Goal: Task Accomplishment & Management: Complete application form

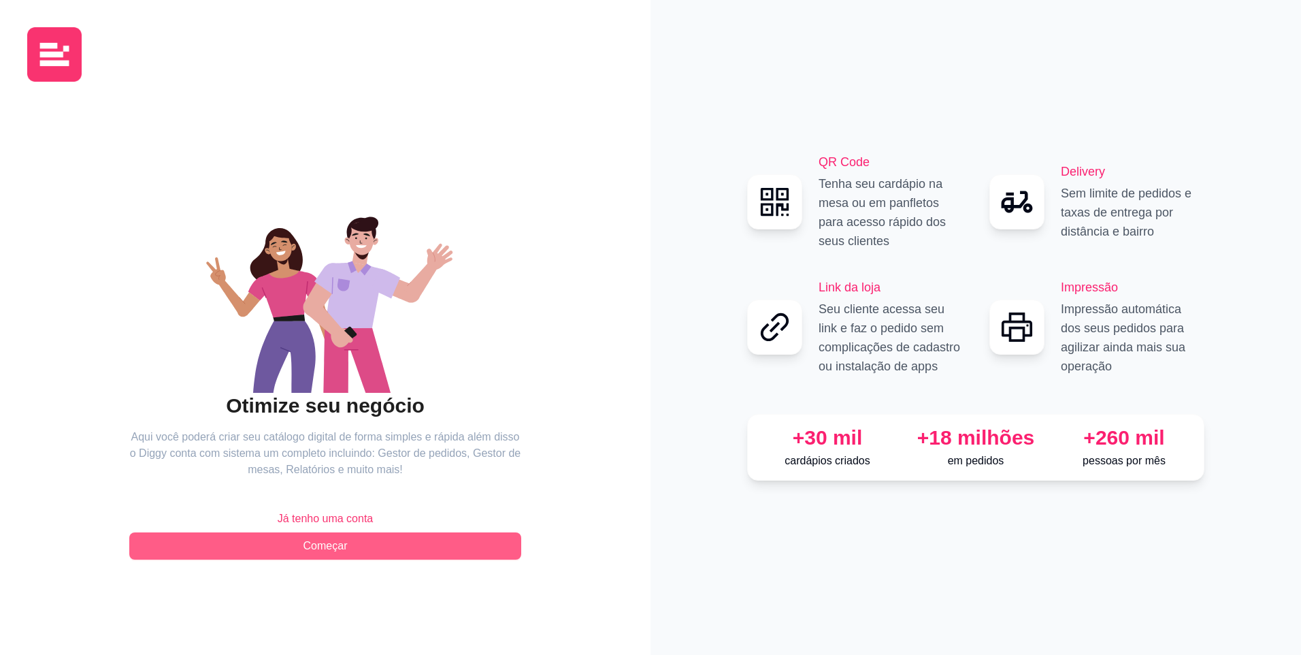
click at [356, 539] on button "Começar" at bounding box center [325, 545] width 392 height 27
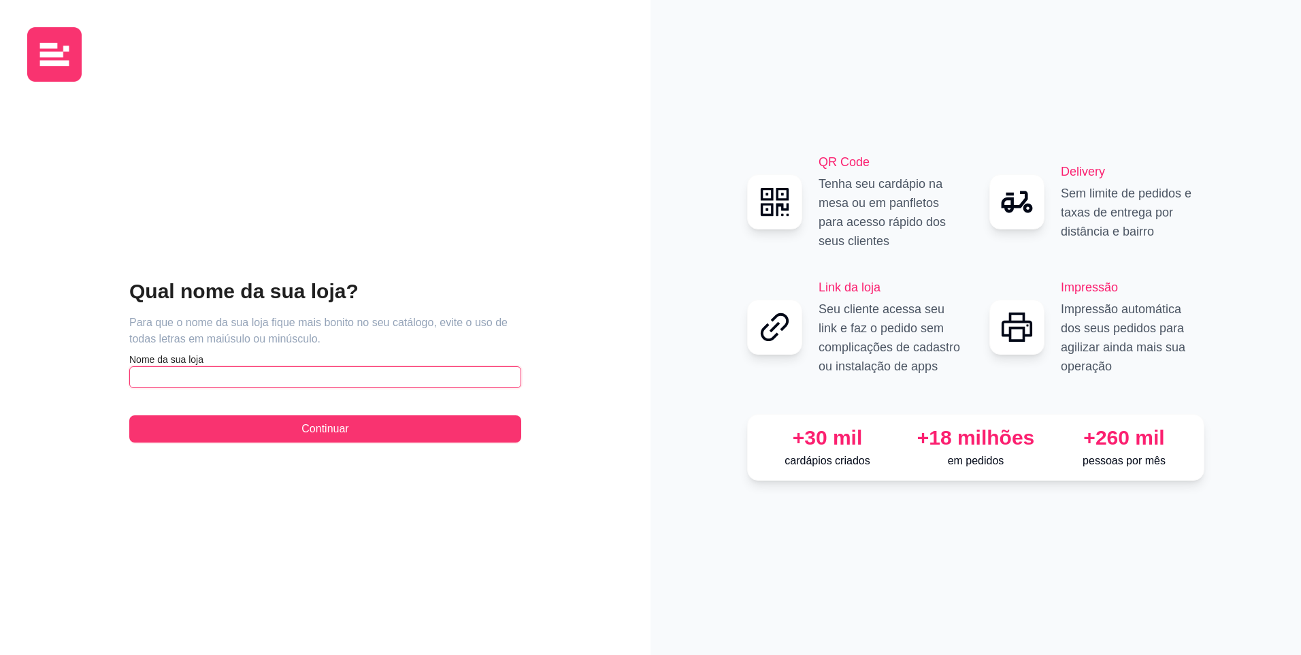
click at [396, 368] on input "text" at bounding box center [325, 377] width 392 height 22
type input "Tapiocaria Goma da Terra"
click at [129, 415] on button "Continuar" at bounding box center [325, 428] width 392 height 27
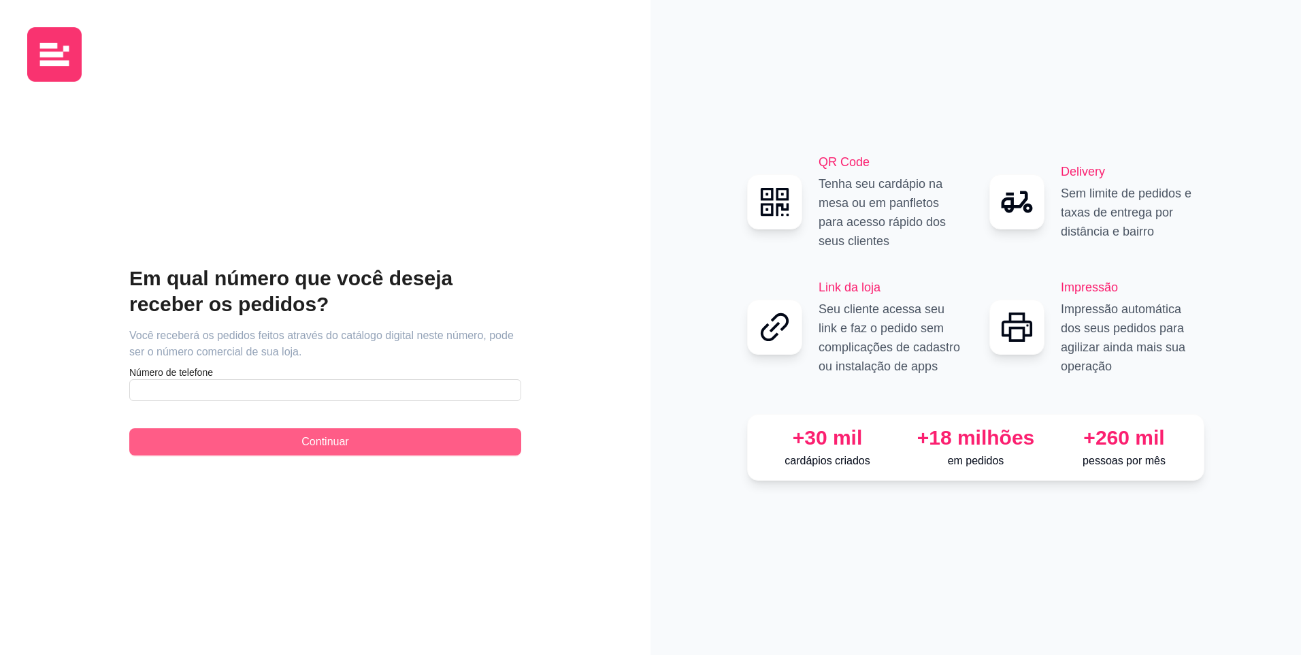
click at [388, 442] on div "Em qual número que você deseja receber os pedidos? Você receberá os pedidos fei…" at bounding box center [325, 360] width 392 height 190
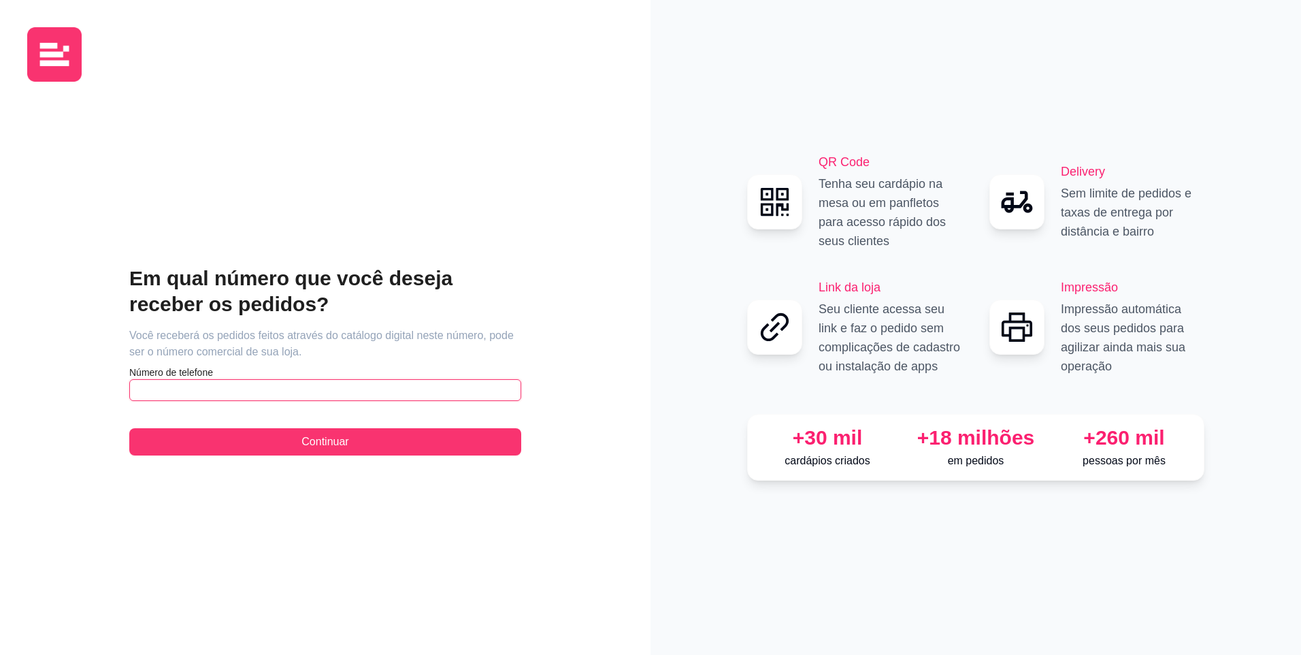
click at [363, 395] on input "text" at bounding box center [325, 390] width 392 height 22
type input "[PHONE_NUMBER]"
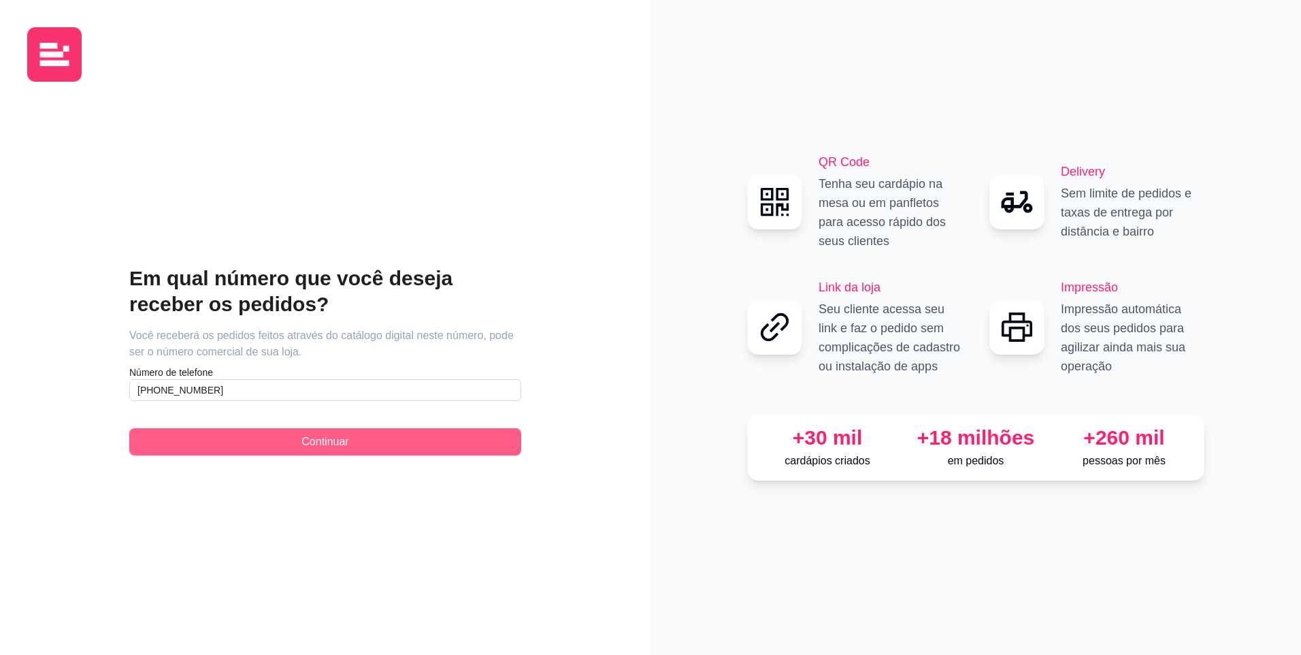
click at [385, 430] on button "Continuar" at bounding box center [325, 441] width 392 height 27
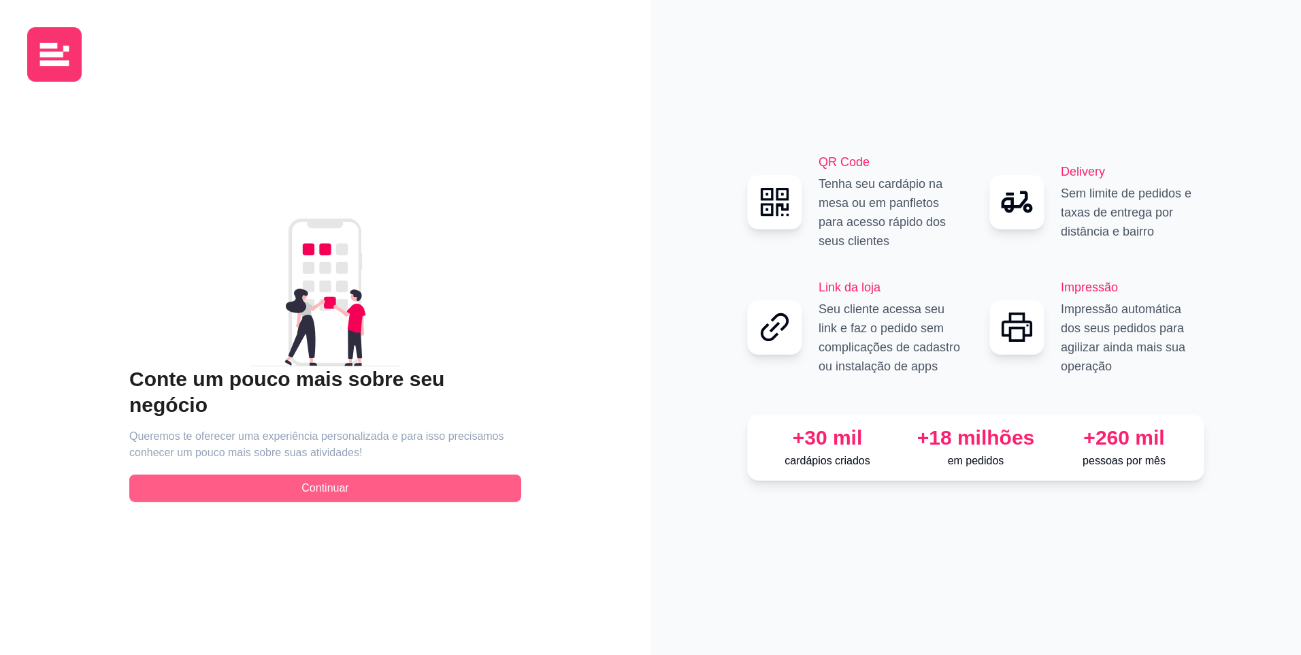
click at [342, 483] on span "Continuar" at bounding box center [325, 488] width 47 height 16
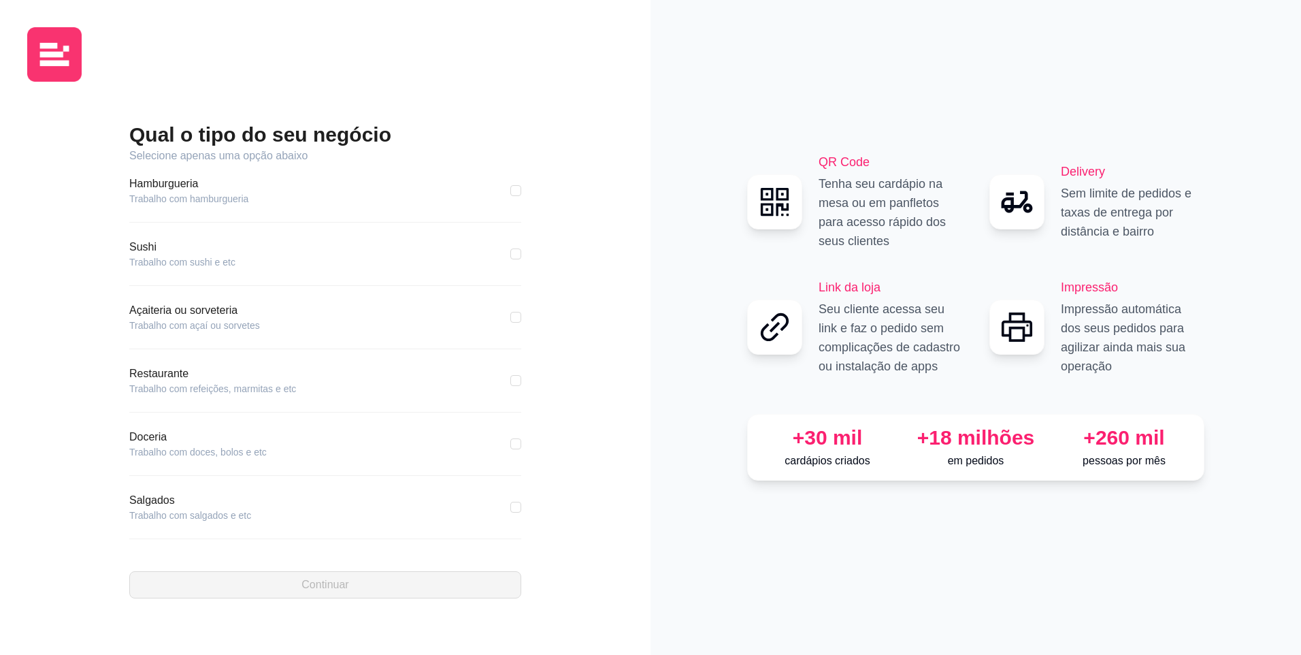
scroll to position [127, 0]
click at [193, 510] on article "Nenhuma das opções listadas" at bounding box center [193, 517] width 128 height 14
click at [154, 505] on article "Outros" at bounding box center [193, 502] width 128 height 16
click at [510, 510] on input "checkbox" at bounding box center [515, 509] width 11 height 11
checkbox input "true"
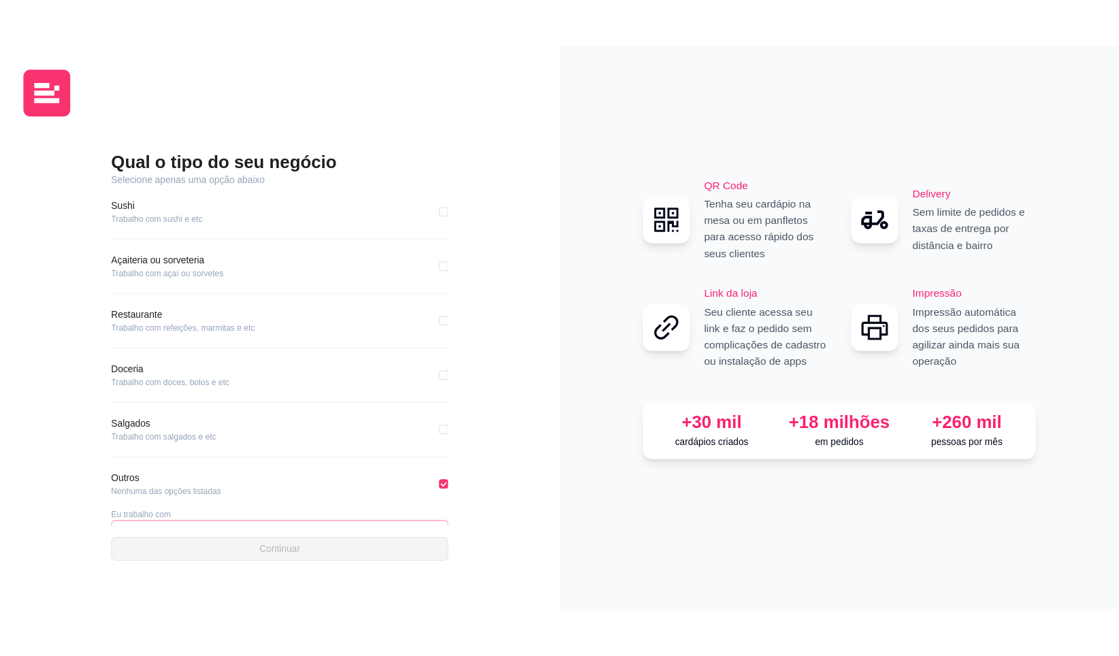
scroll to position [176, 0]
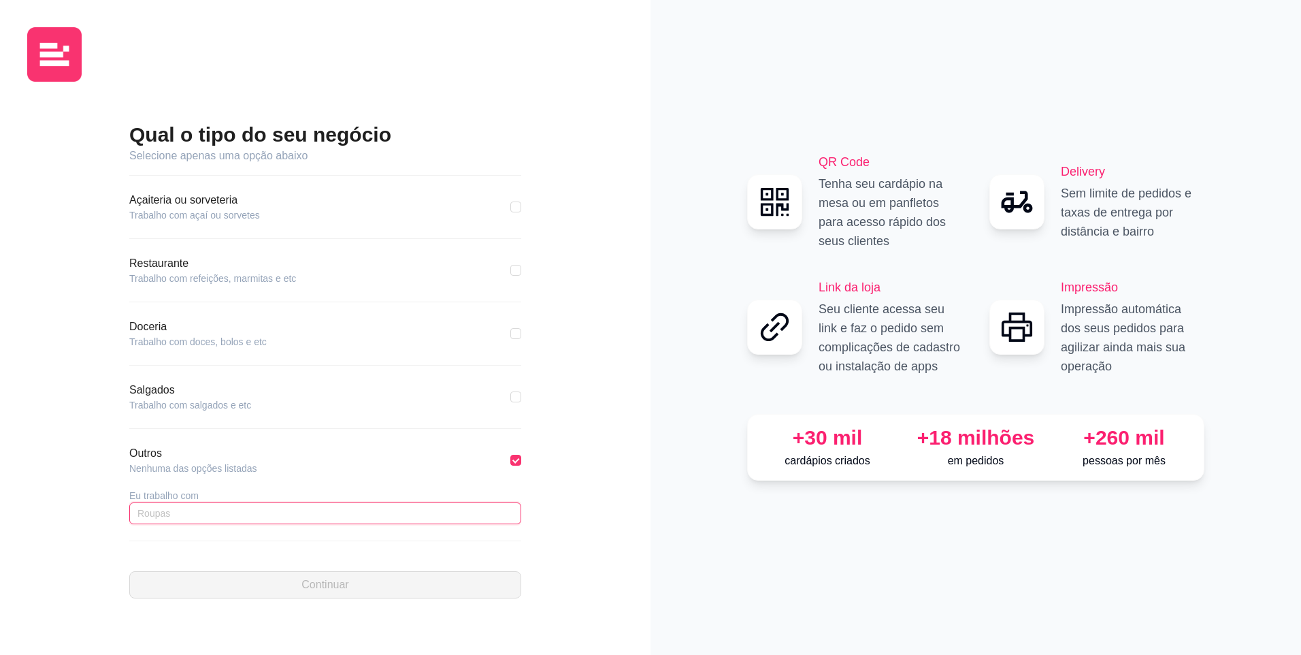
click at [360, 504] on input "text" at bounding box center [325, 513] width 392 height 22
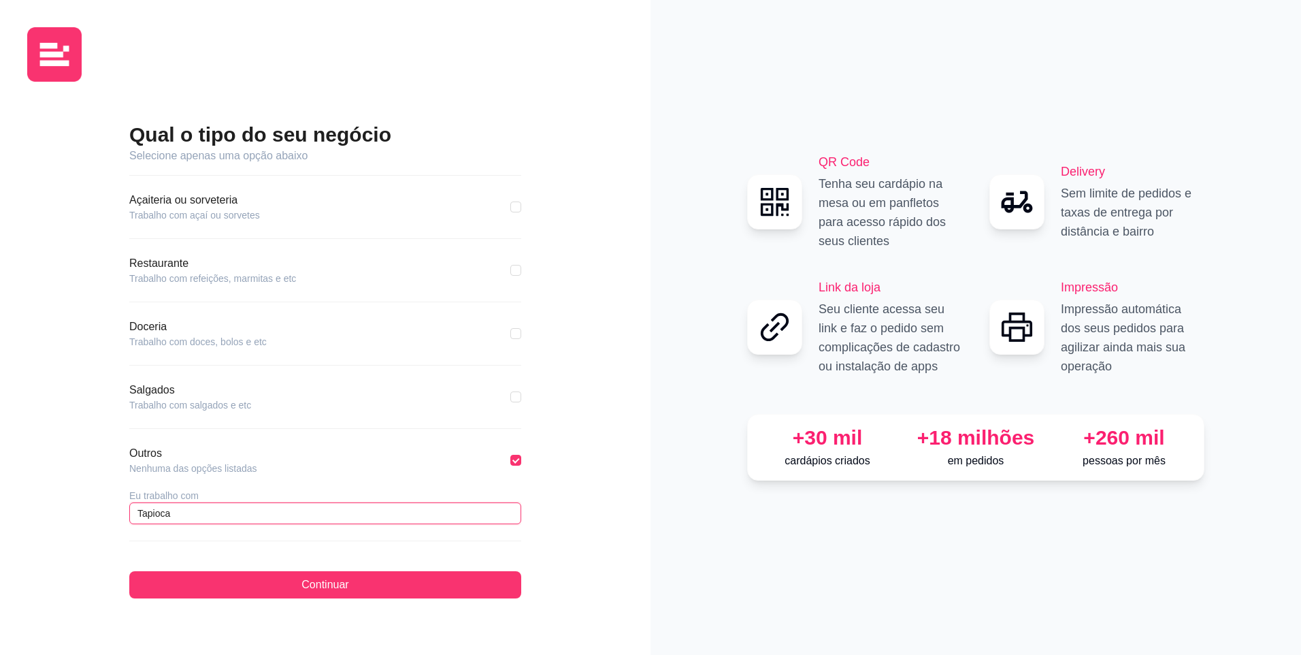
type input "Tapioca"
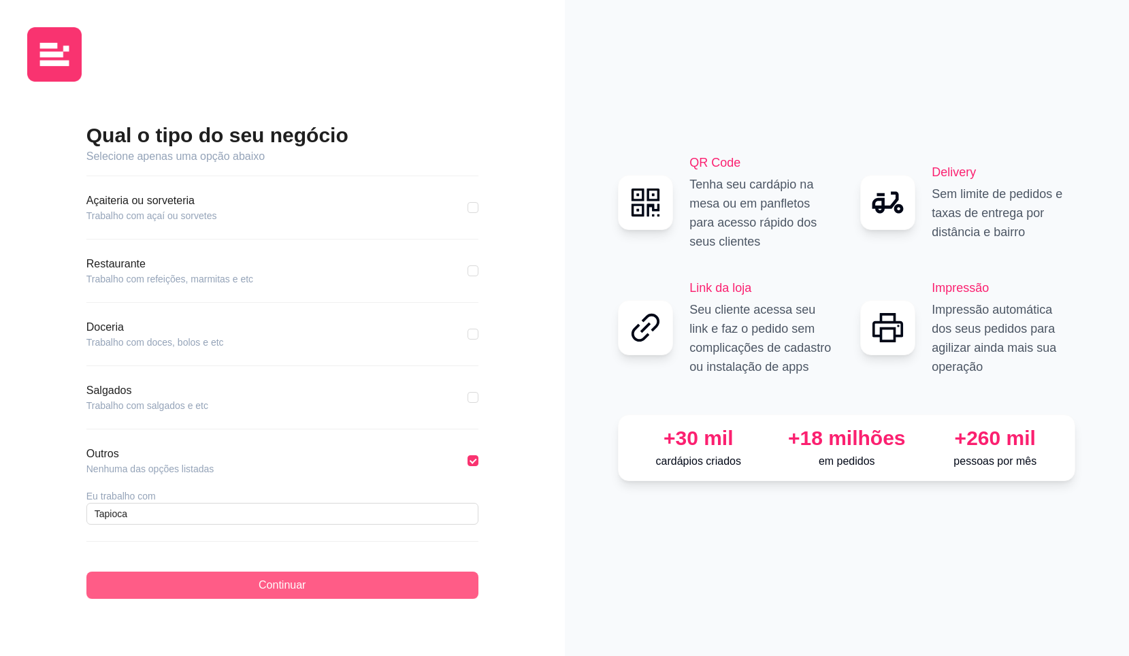
drag, startPoint x: 189, startPoint y: 506, endPoint x: 212, endPoint y: 584, distance: 81.6
click at [211, 584] on button "Continuar" at bounding box center [282, 585] width 392 height 27
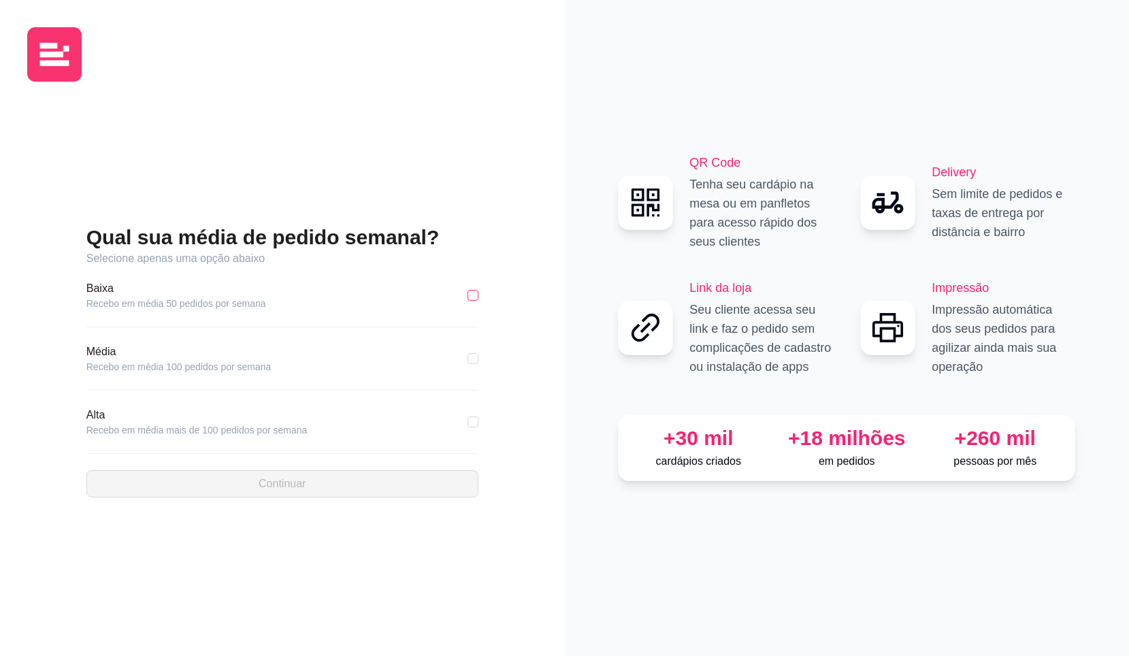
click at [470, 297] on input "checkbox" at bounding box center [473, 295] width 11 height 11
checkbox input "true"
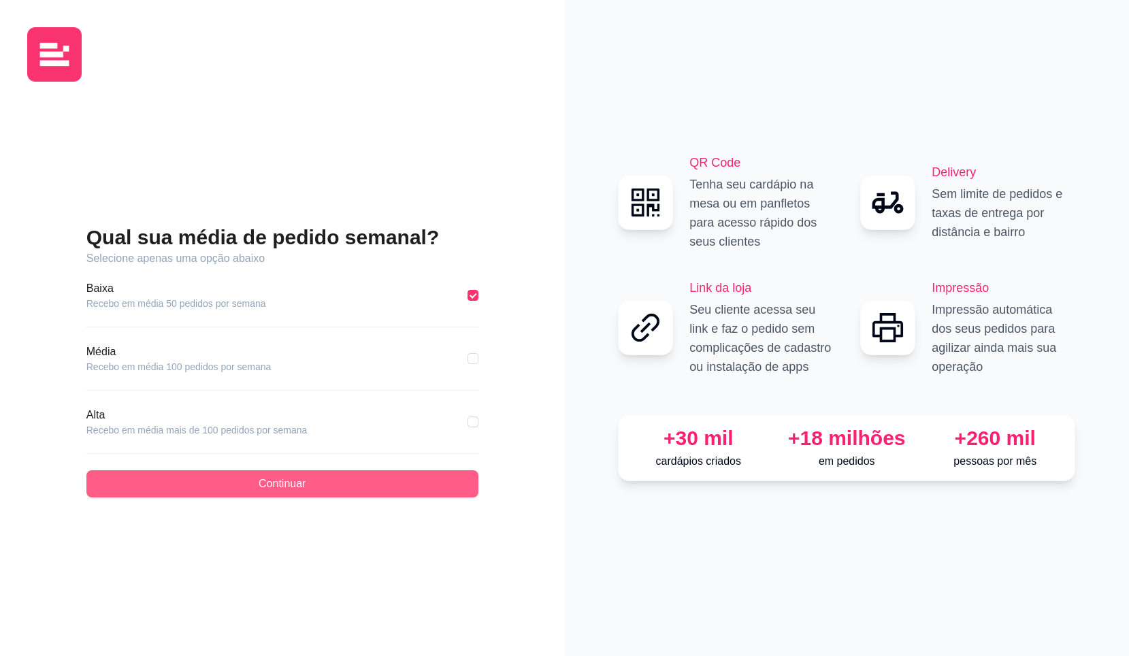
click at [322, 479] on button "Continuar" at bounding box center [282, 483] width 392 height 27
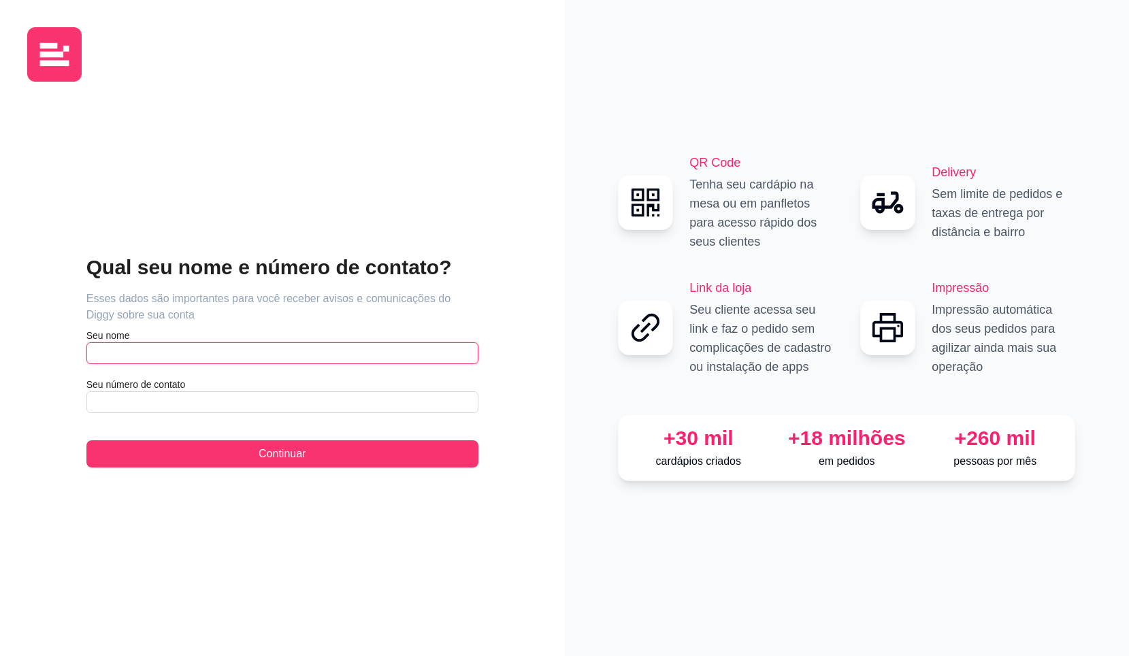
click at [310, 353] on input "text" at bounding box center [282, 353] width 392 height 22
type input "Silvania"
type input "[PHONE_NUMBER]"
click at [86, 440] on button "Continuar" at bounding box center [282, 453] width 392 height 27
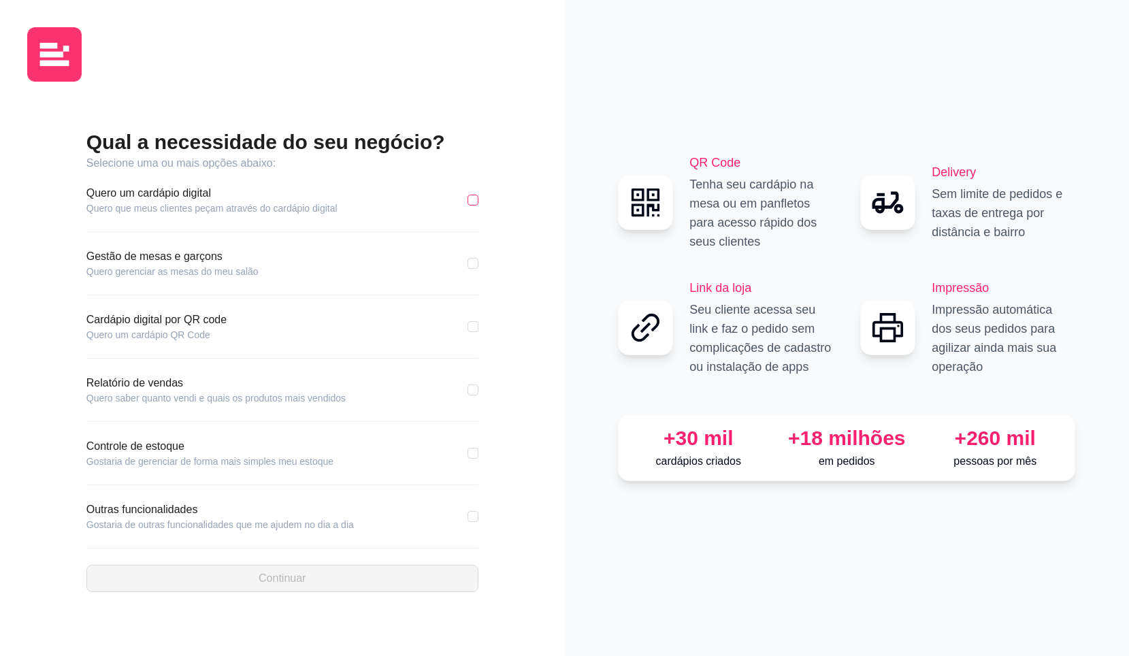
click at [474, 201] on input "checkbox" at bounding box center [473, 200] width 11 height 11
checkbox input "true"
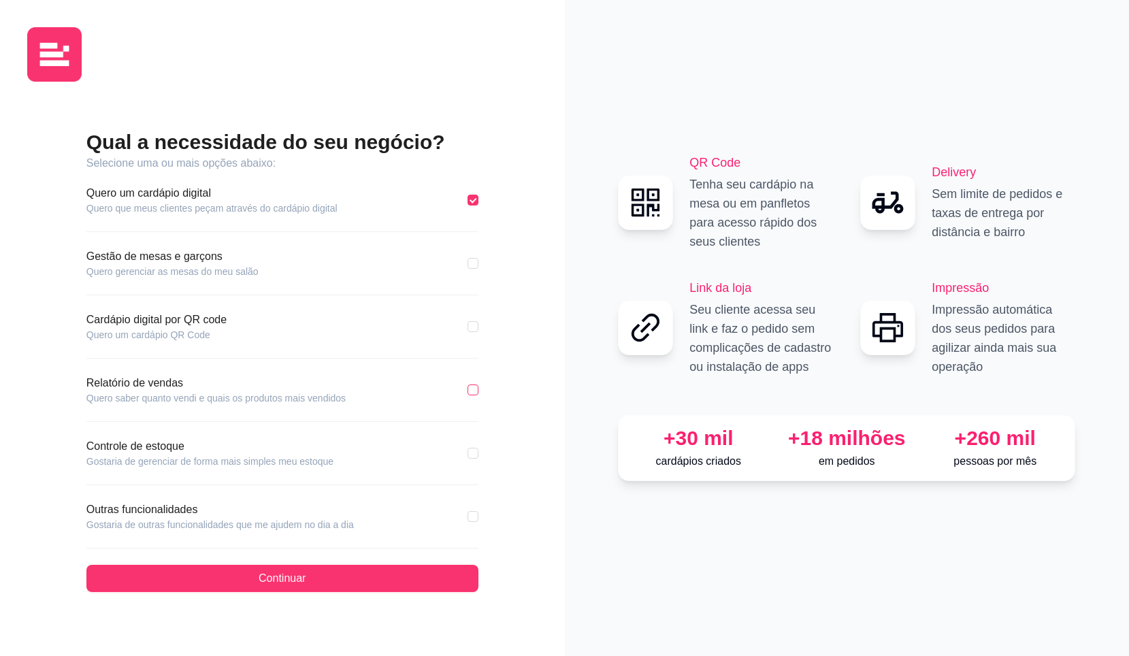
click at [474, 393] on input "checkbox" at bounding box center [473, 390] width 11 height 11
checkbox input "true"
click at [468, 327] on input "checkbox" at bounding box center [473, 326] width 11 height 11
checkbox input "true"
click at [473, 265] on input "checkbox" at bounding box center [473, 263] width 11 height 11
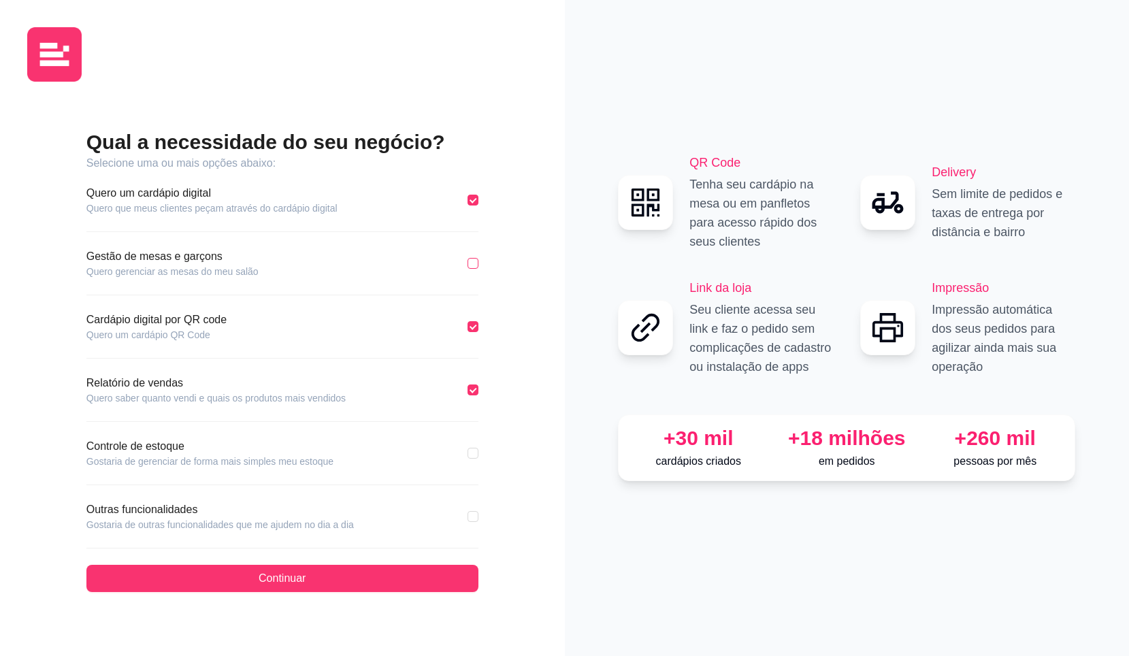
checkbox input "true"
click at [473, 452] on input "checkbox" at bounding box center [473, 453] width 11 height 11
checkbox input "true"
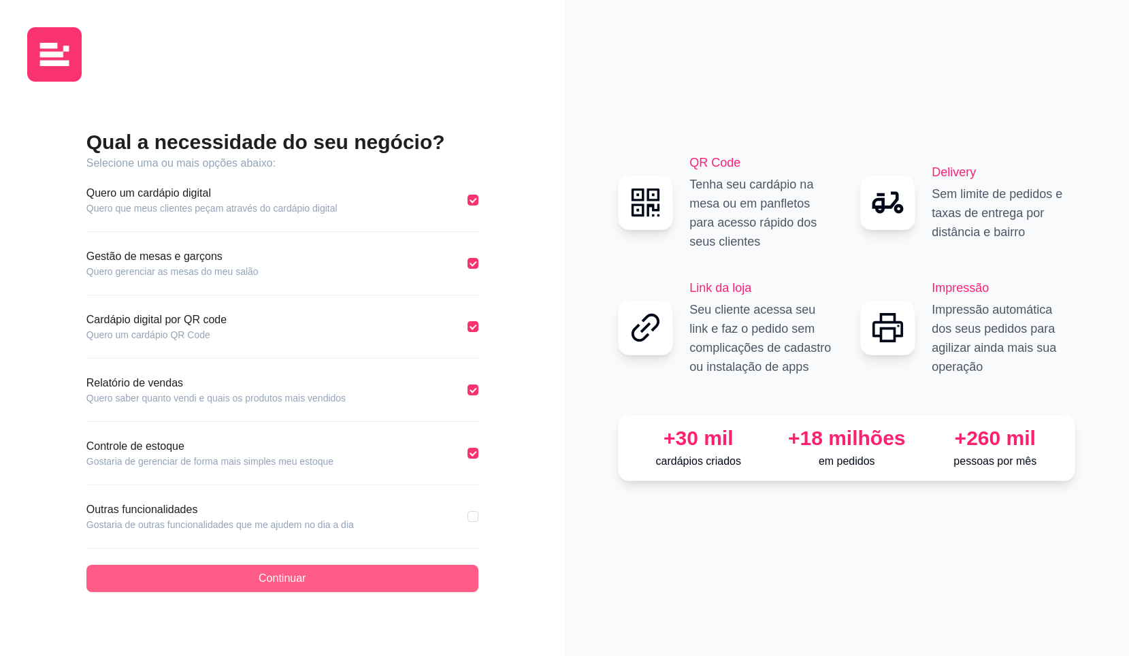
click at [351, 587] on button "Continuar" at bounding box center [282, 578] width 392 height 27
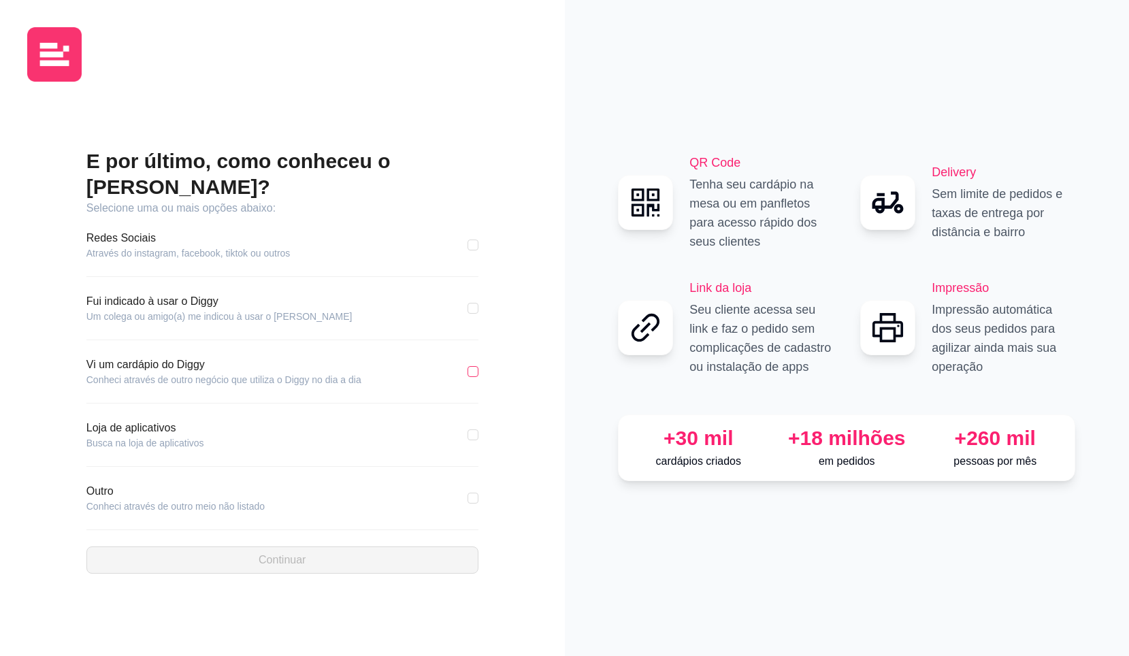
click at [470, 366] on input "checkbox" at bounding box center [473, 371] width 11 height 11
checkbox input "true"
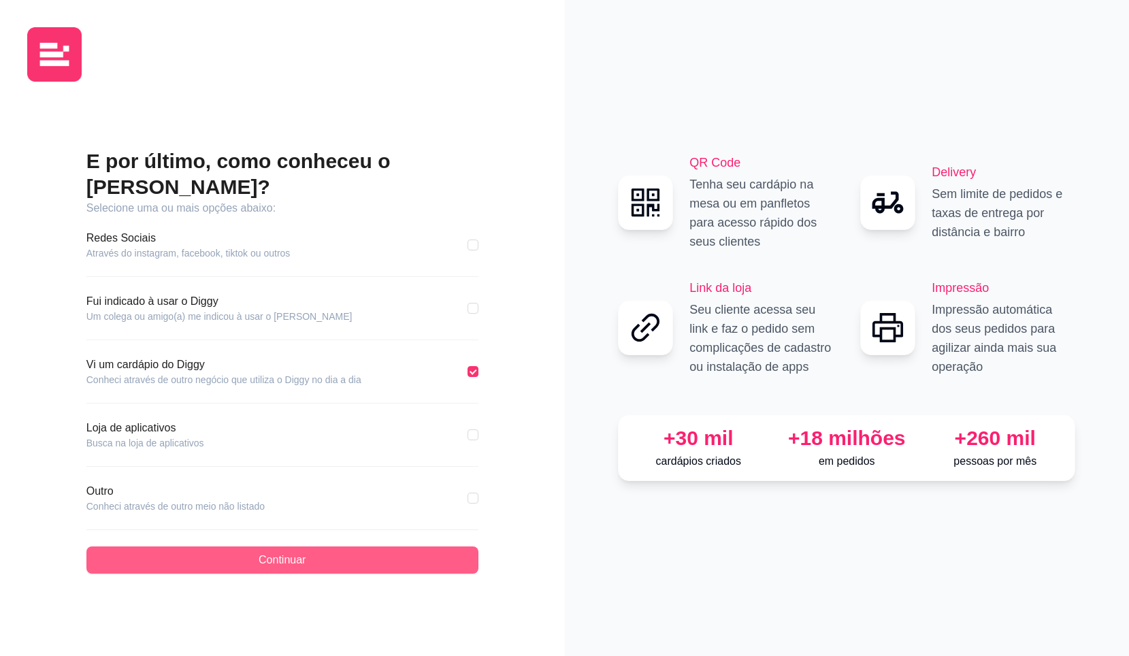
click at [308, 547] on button "Continuar" at bounding box center [282, 560] width 392 height 27
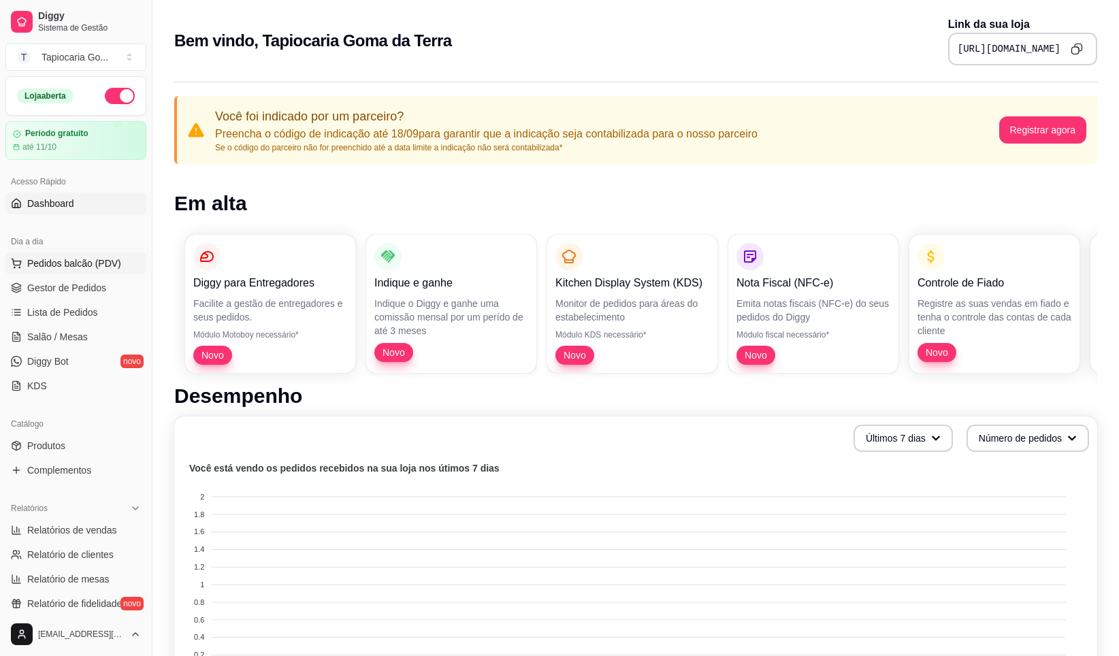
click at [71, 263] on span "Pedidos balcão (PDV)" at bounding box center [74, 264] width 94 height 14
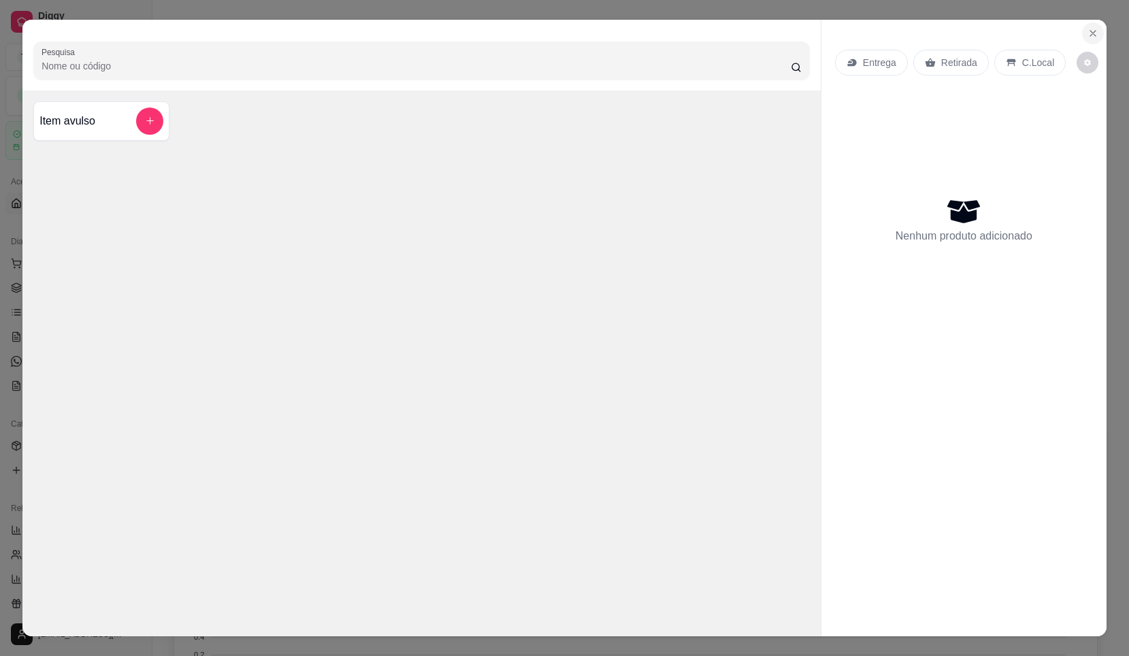
click at [1088, 31] on icon "Close" at bounding box center [1093, 33] width 11 height 11
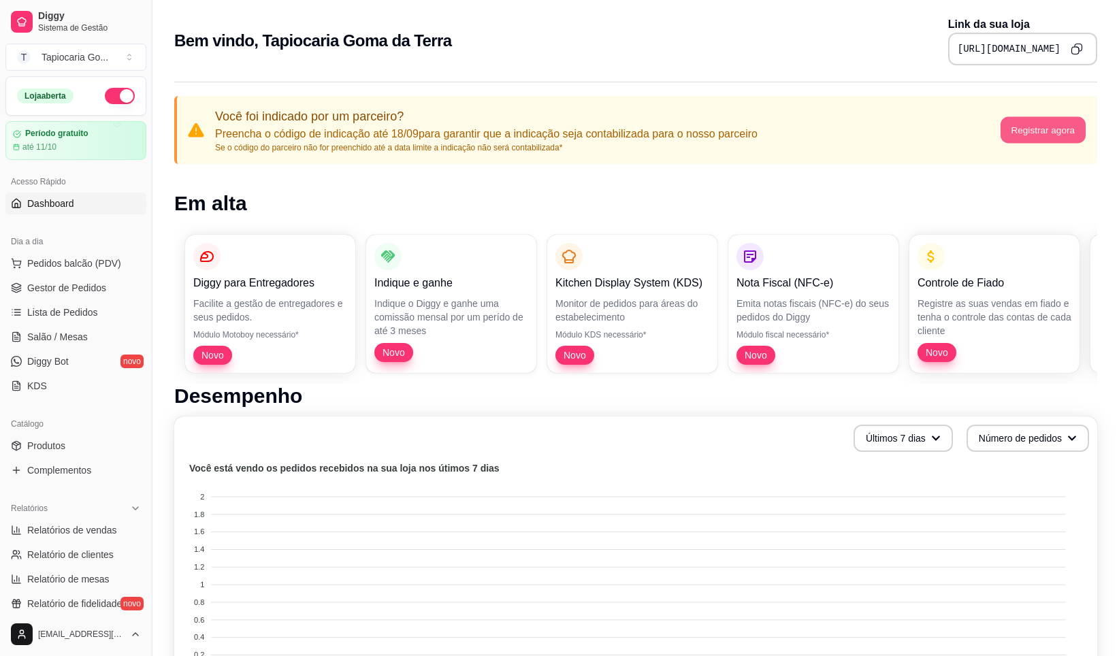
click at [1082, 127] on button "Registrar agora" at bounding box center [1042, 130] width 85 height 27
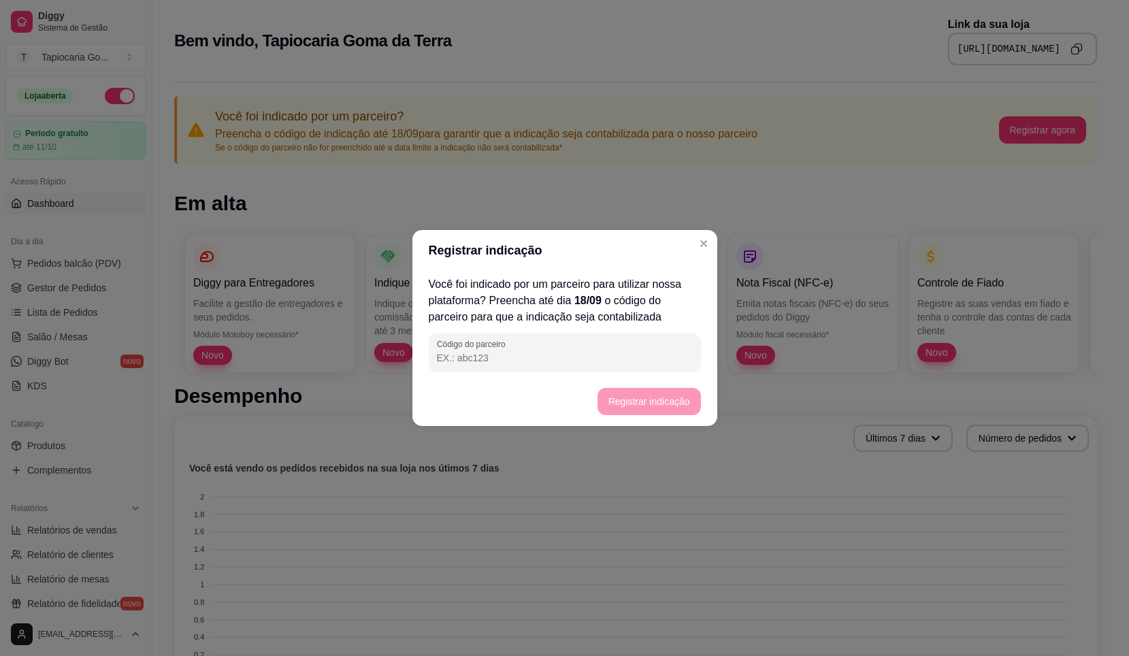
click at [715, 248] on header "Registrar indicação" at bounding box center [564, 250] width 305 height 41
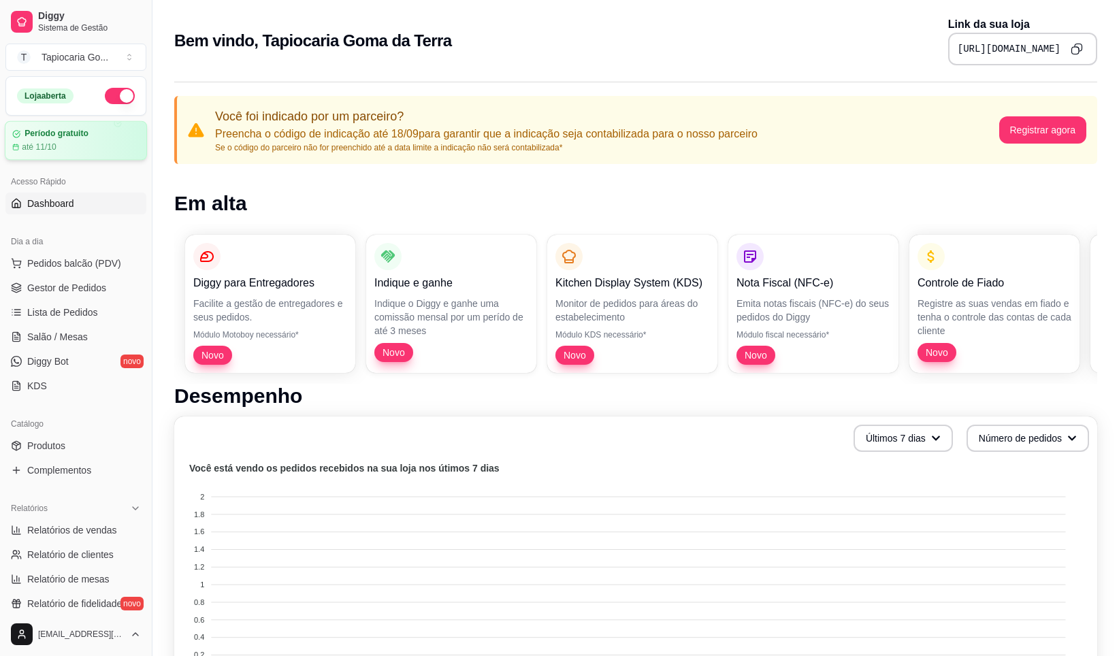
click at [81, 137] on article "Período gratuito" at bounding box center [57, 134] width 64 height 10
click at [51, 55] on div "Tapiocaria Go ..." at bounding box center [75, 57] width 67 height 14
click at [56, 110] on div "Tapiocaria Goma da Terra" at bounding box center [58, 120] width 61 height 41
drag, startPoint x: 63, startPoint y: 61, endPoint x: 48, endPoint y: 146, distance: 85.8
click at [48, 146] on article "até 11/10" at bounding box center [39, 147] width 35 height 11
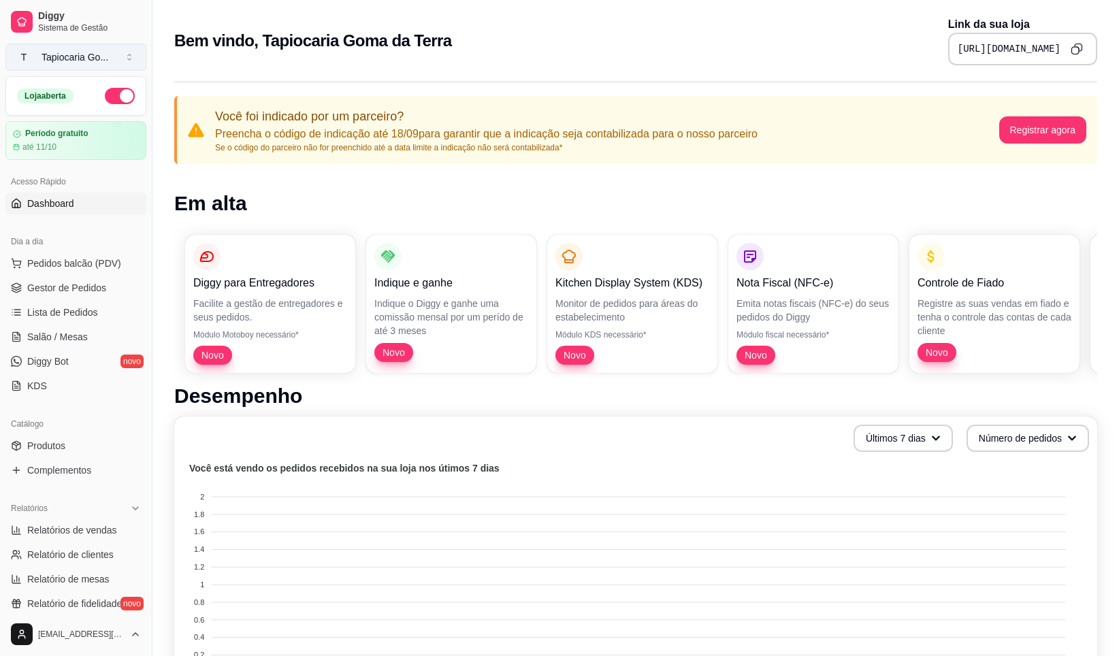
click at [129, 56] on button "T Tapiocaria Go ..." at bounding box center [75, 57] width 141 height 27
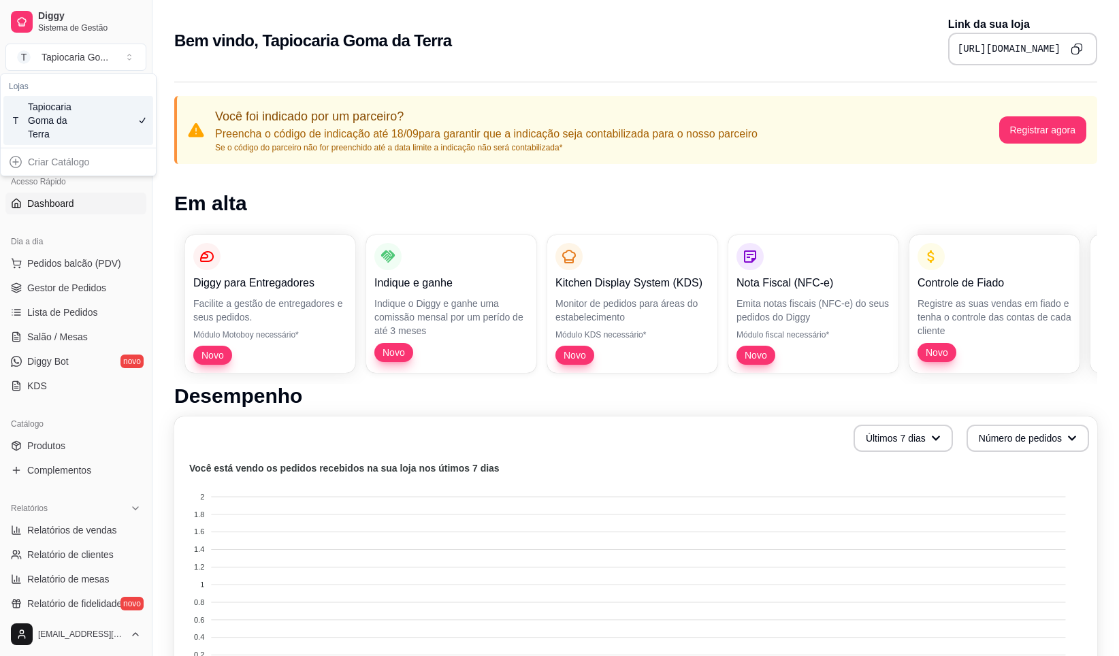
drag, startPoint x: 101, startPoint y: 125, endPoint x: 68, endPoint y: 145, distance: 39.1
click at [69, 140] on div "Tapiocaria Goma da Terra" at bounding box center [58, 120] width 61 height 41
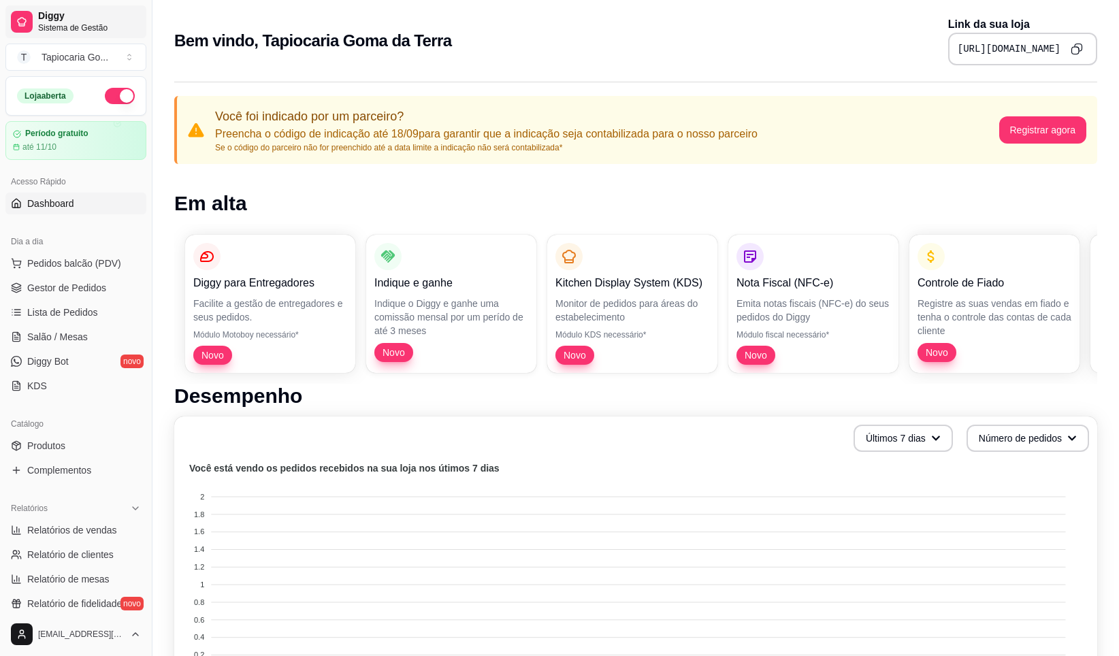
click at [21, 25] on icon at bounding box center [21, 21] width 11 height 11
click at [24, 24] on icon at bounding box center [21, 24] width 5 height 0
click at [23, 24] on icon at bounding box center [21, 24] width 5 height 0
drag, startPoint x: 93, startPoint y: 27, endPoint x: 60, endPoint y: 59, distance: 46.7
click at [60, 59] on div "Tapiocaria Go ..." at bounding box center [75, 57] width 67 height 14
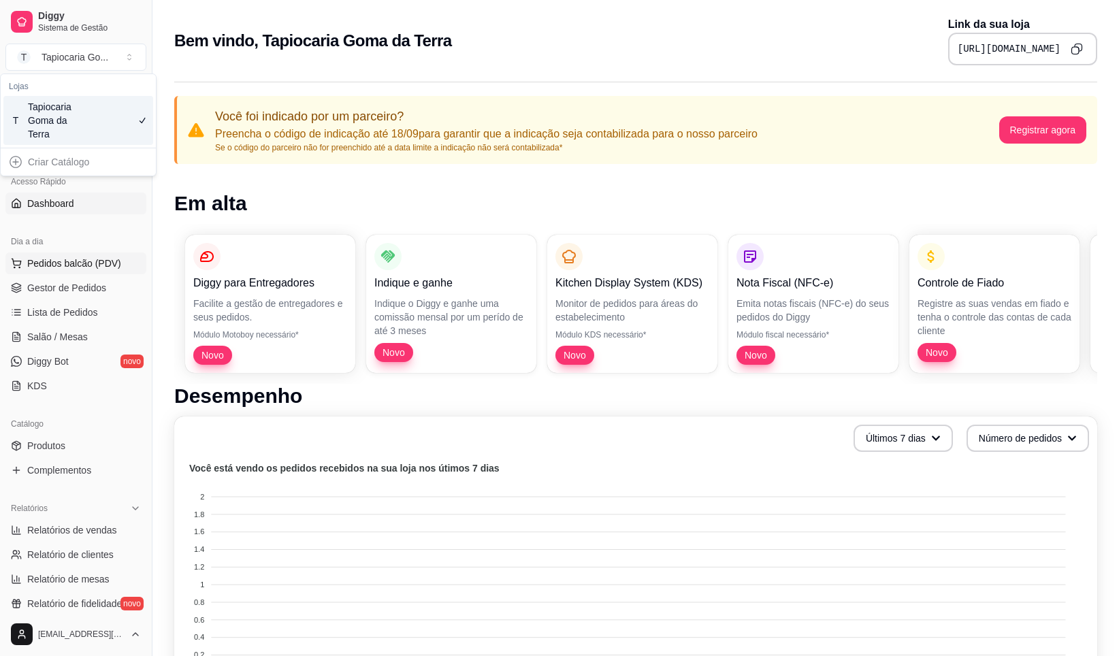
drag, startPoint x: 101, startPoint y: 204, endPoint x: 102, endPoint y: 260, distance: 55.8
click at [101, 205] on link "Dashboard" at bounding box center [75, 204] width 141 height 22
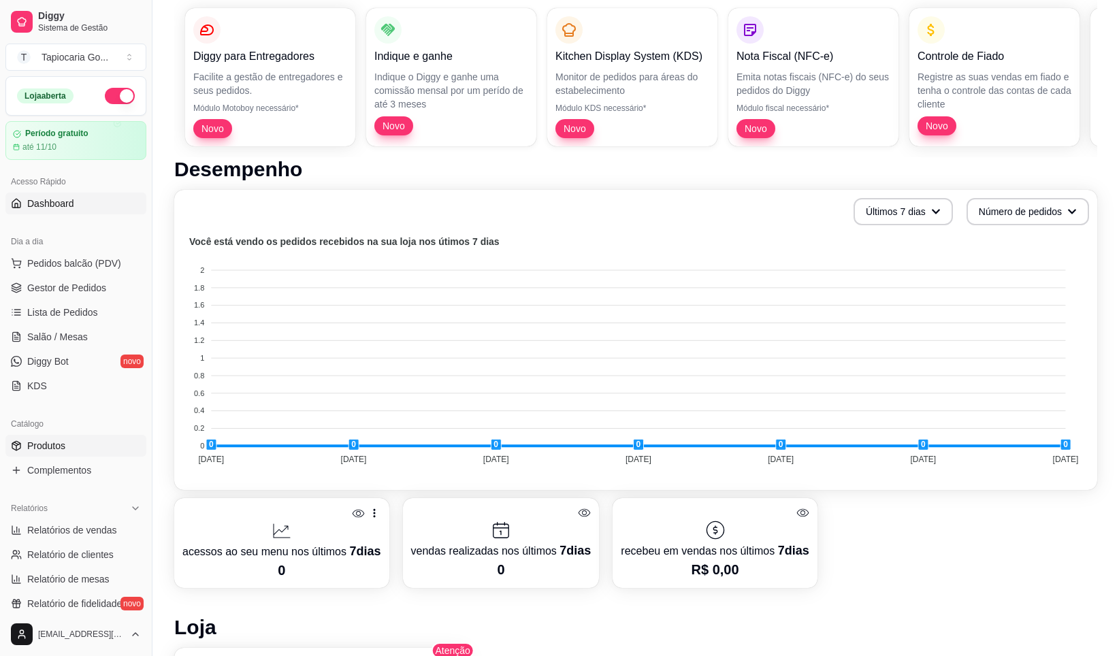
scroll to position [204, 0]
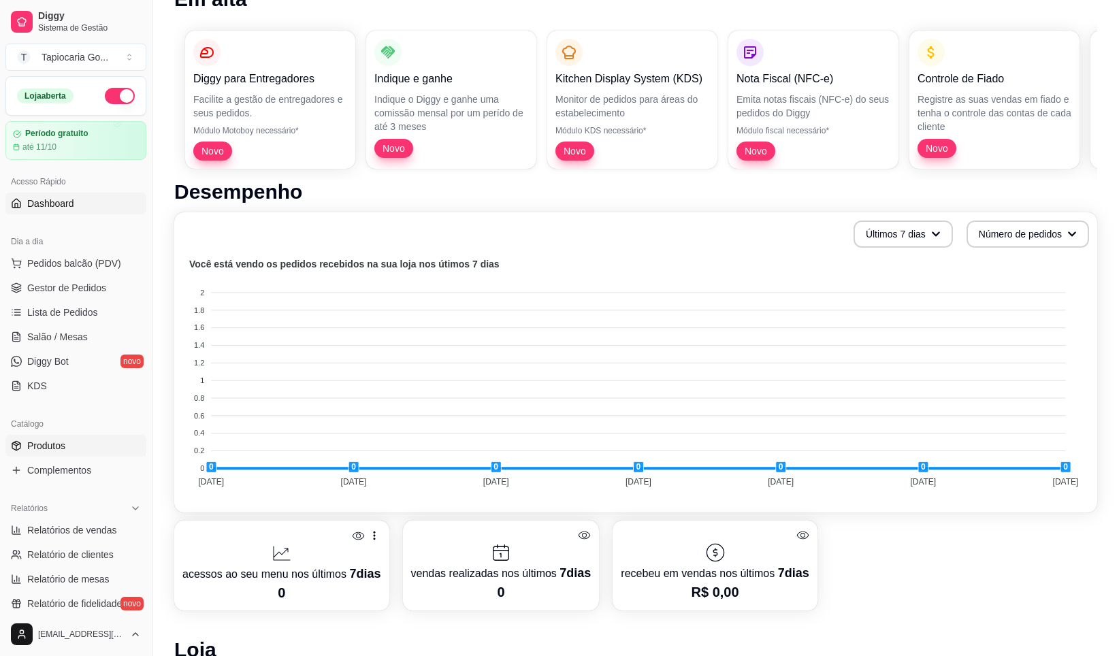
click at [41, 440] on span "Produtos" at bounding box center [46, 446] width 38 height 14
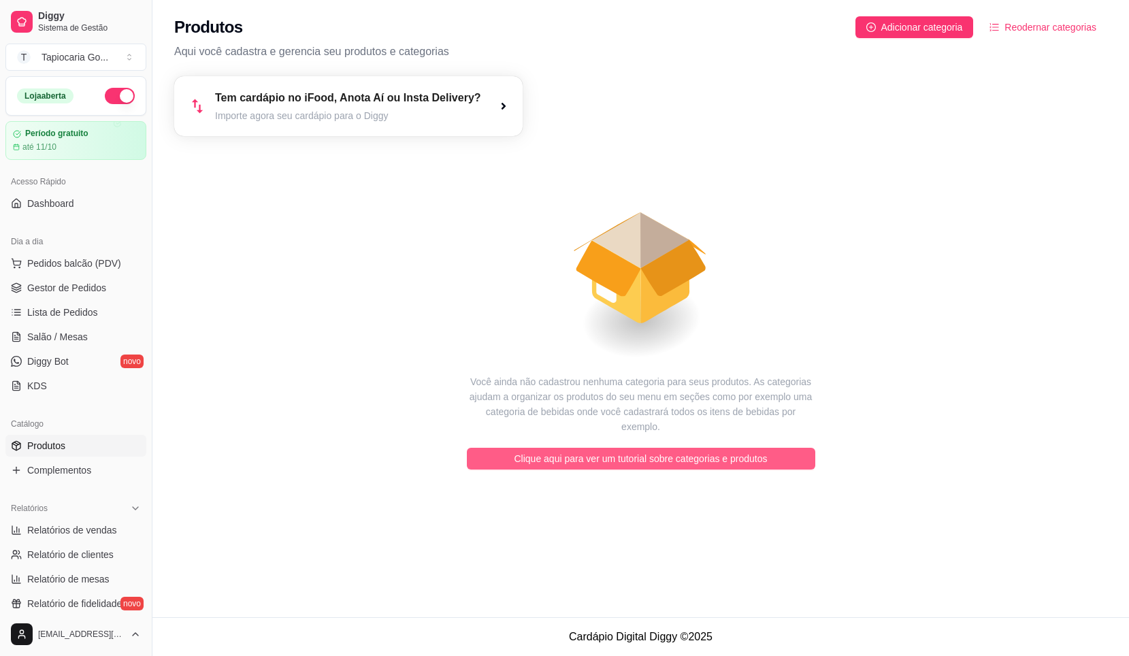
click at [680, 456] on div "Tem cardápio no iFood, Anota Aí ou Insta Delivery? Importe agora seu cardápio p…" at bounding box center [640, 288] width 977 height 440
click at [624, 451] on span "Clique aqui para ver um tutorial sobre categorias e produtos" at bounding box center [641, 458] width 253 height 15
click at [644, 451] on span "Clique aqui para ver um tutorial sobre categorias e produtos" at bounding box center [641, 458] width 253 height 15
click at [454, 105] on article "Tem cardápio no iFood, Anota Aí ou Insta Delivery?" at bounding box center [348, 98] width 266 height 16
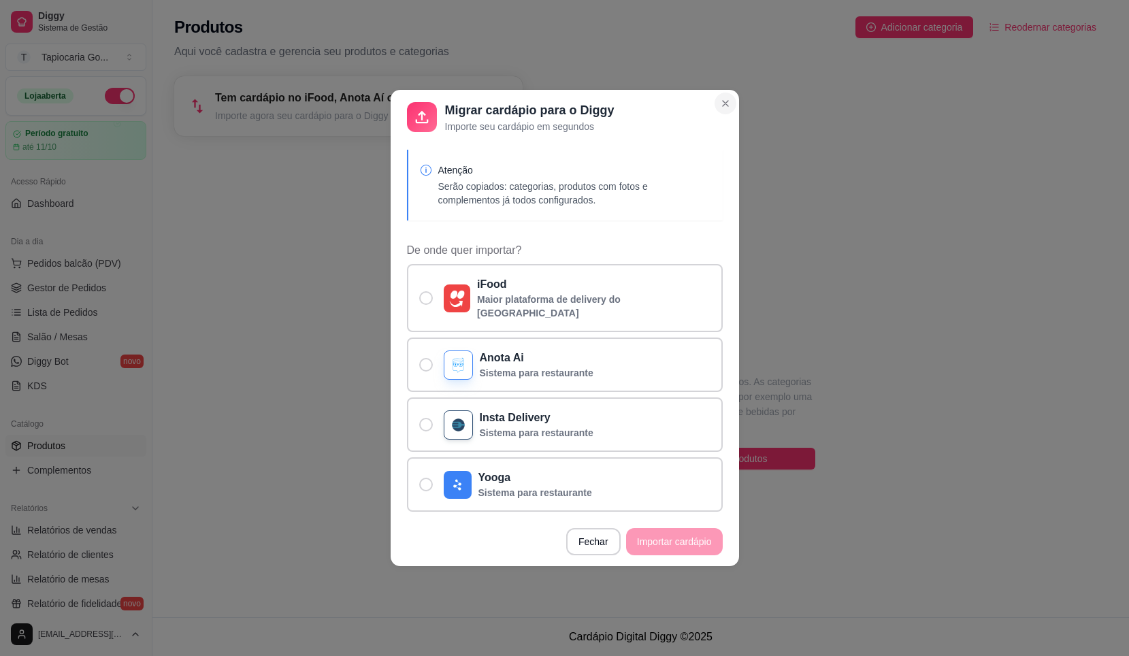
click at [726, 100] on section "Migrar cardápio para o Diggy Importe seu cardápio em segundos Atenção Serão cop…" at bounding box center [565, 328] width 348 height 476
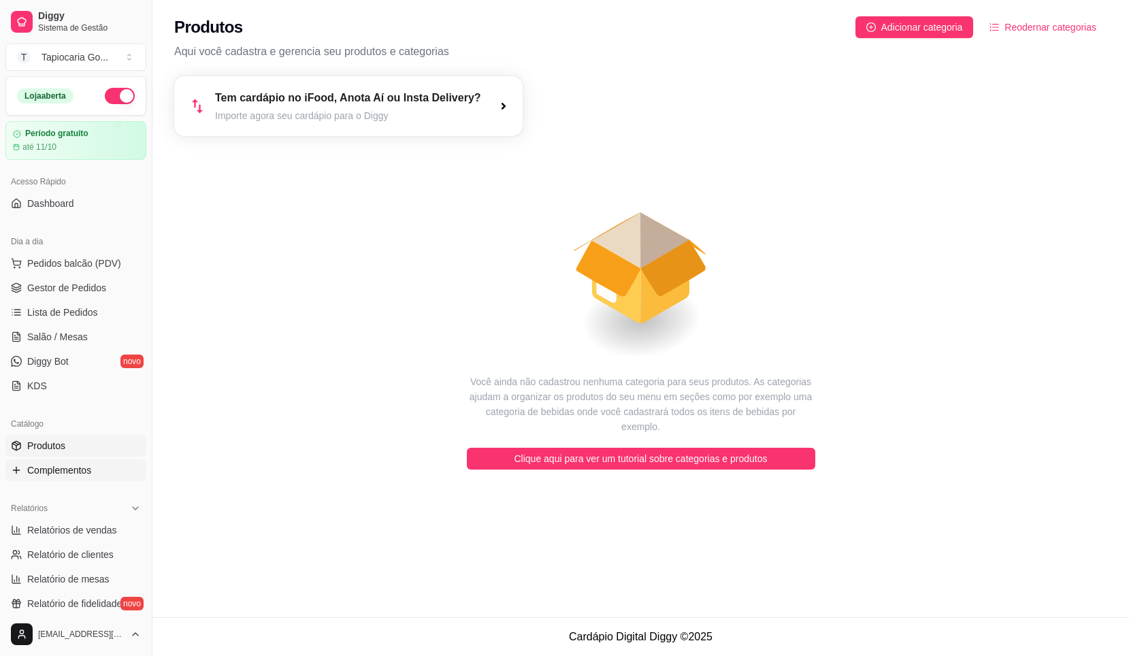
click at [71, 472] on span "Complementos" at bounding box center [59, 471] width 64 height 14
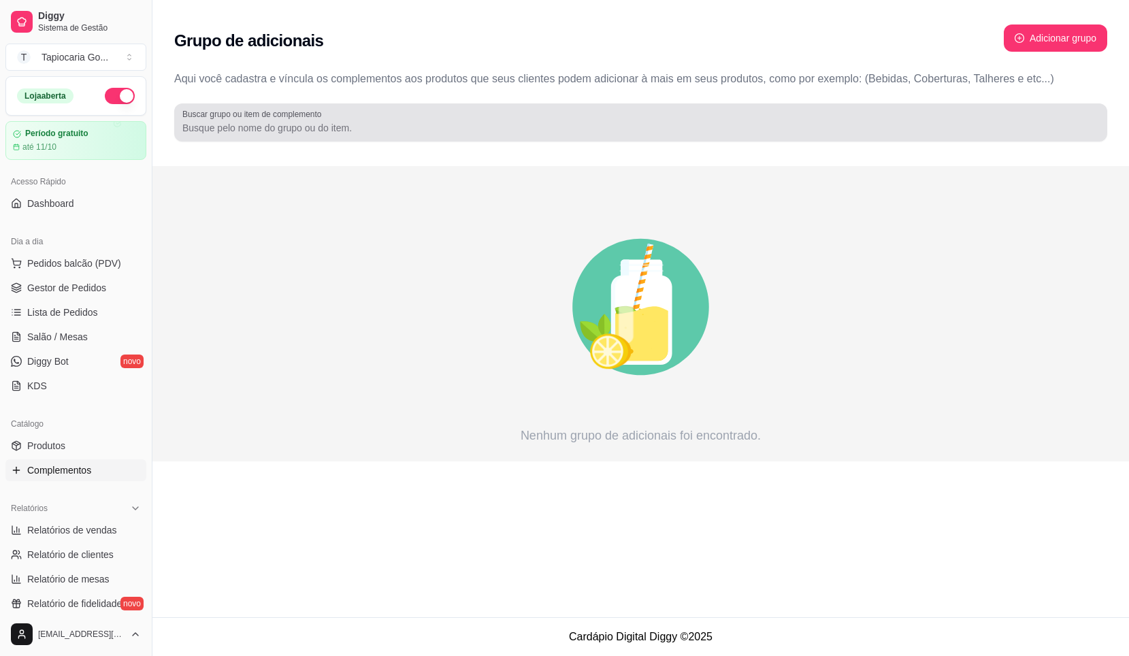
click at [333, 118] on div at bounding box center [640, 122] width 917 height 27
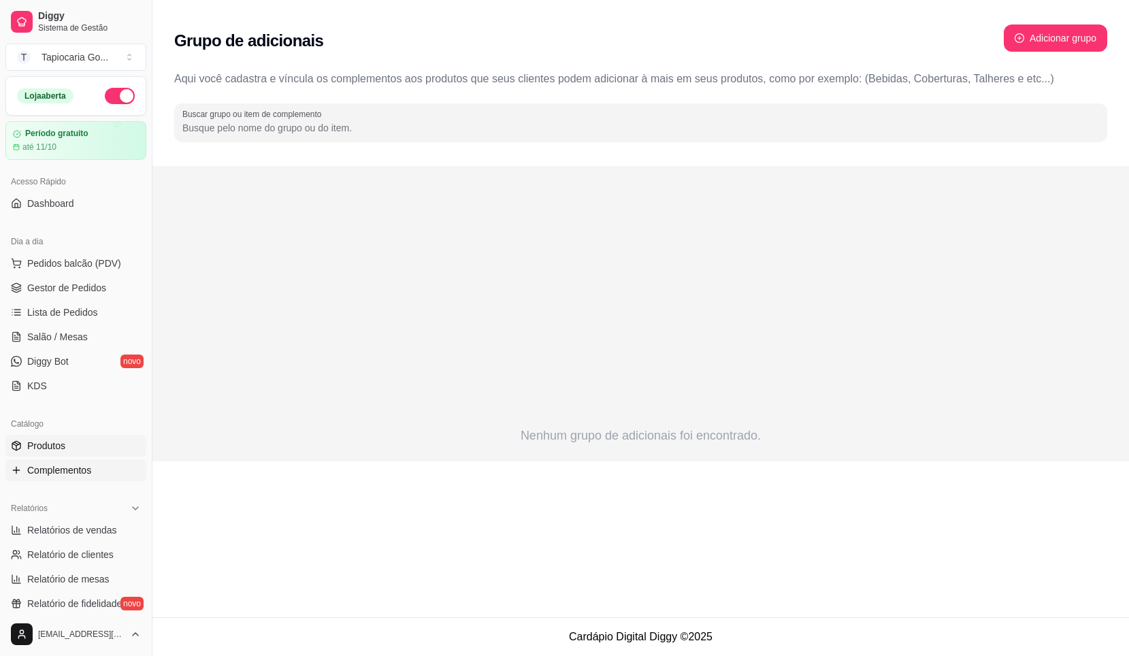
click at [80, 436] on link "Produtos" at bounding box center [75, 446] width 141 height 22
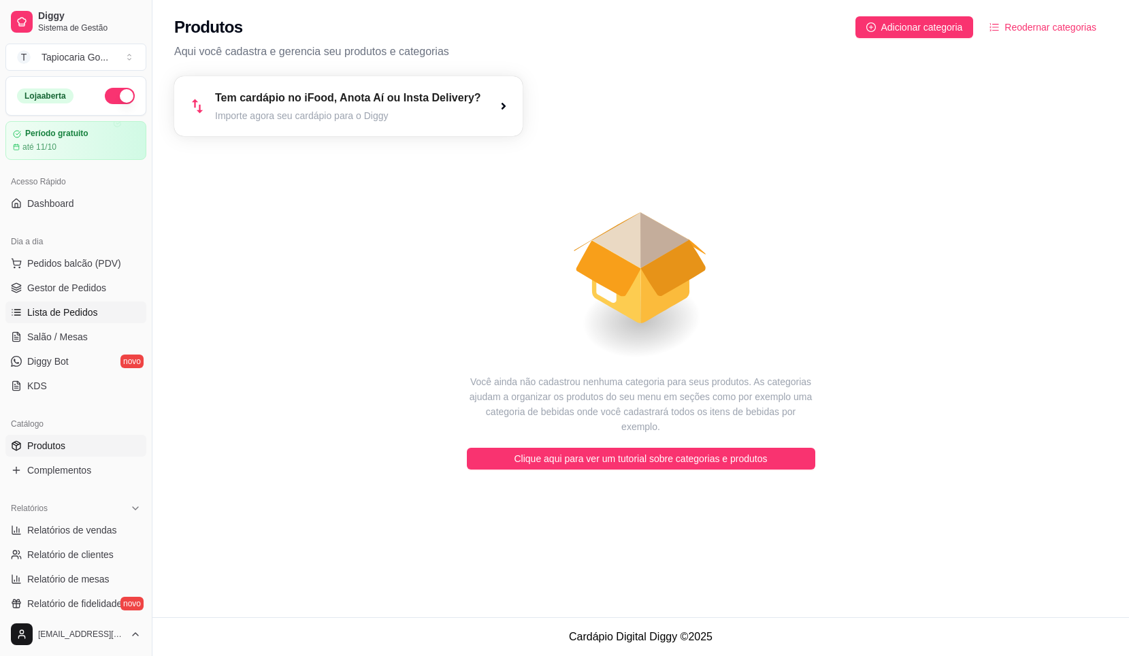
click at [76, 310] on span "Lista de Pedidos" at bounding box center [62, 313] width 71 height 14
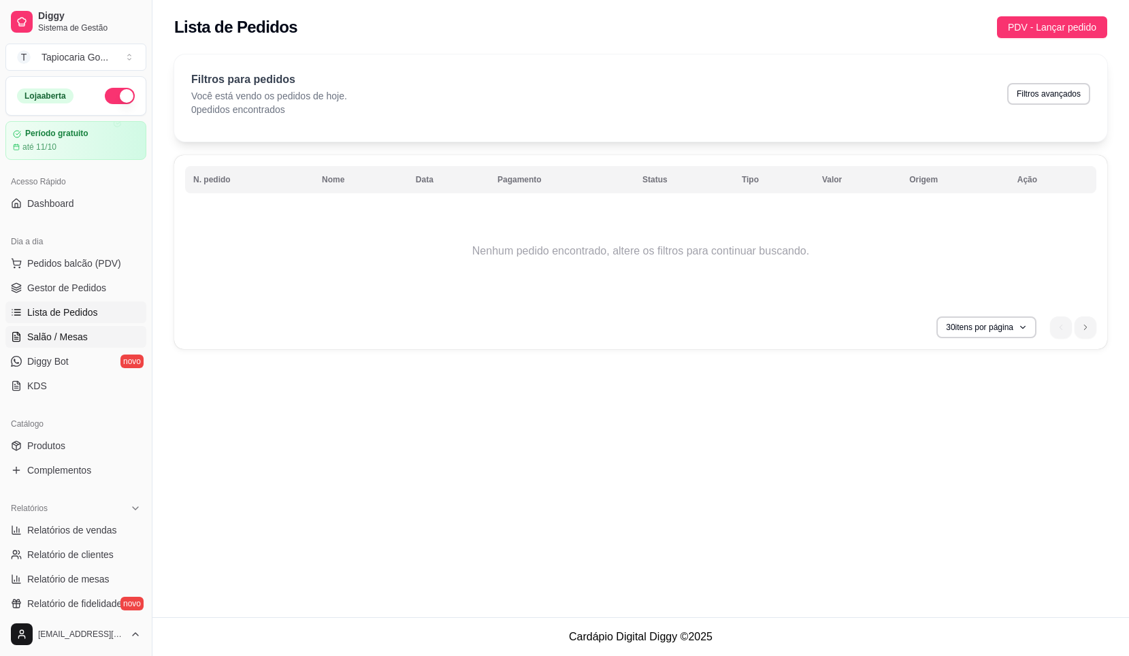
click at [73, 338] on span "Salão / Mesas" at bounding box center [57, 337] width 61 height 14
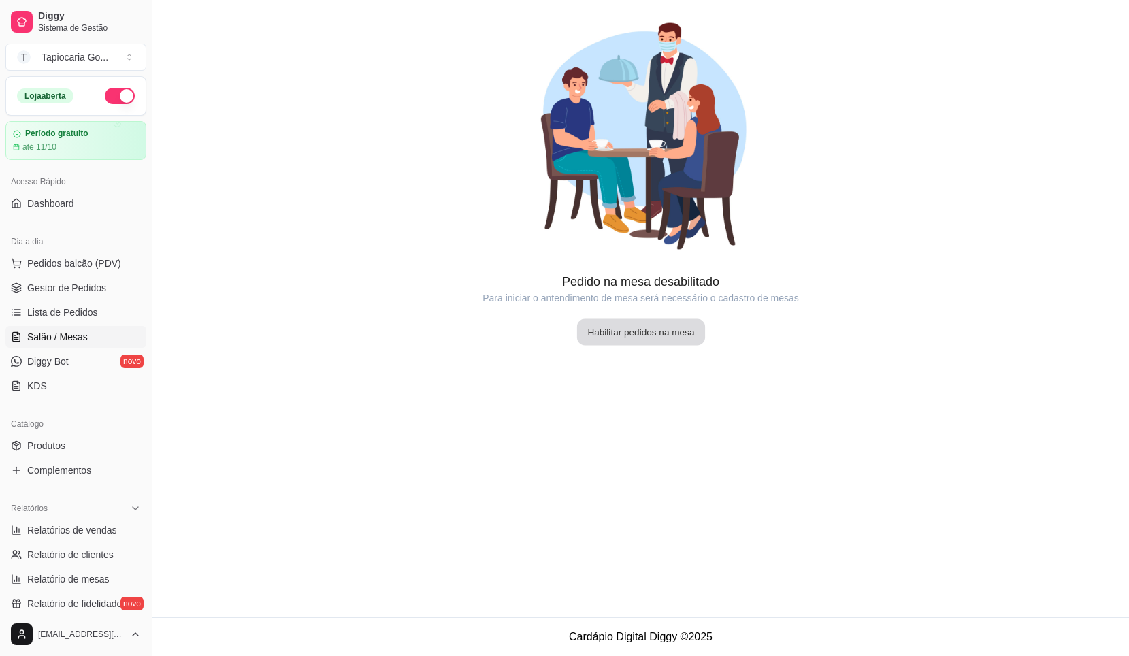
click at [679, 336] on button "Habilitar pedidos na mesa" at bounding box center [641, 332] width 128 height 27
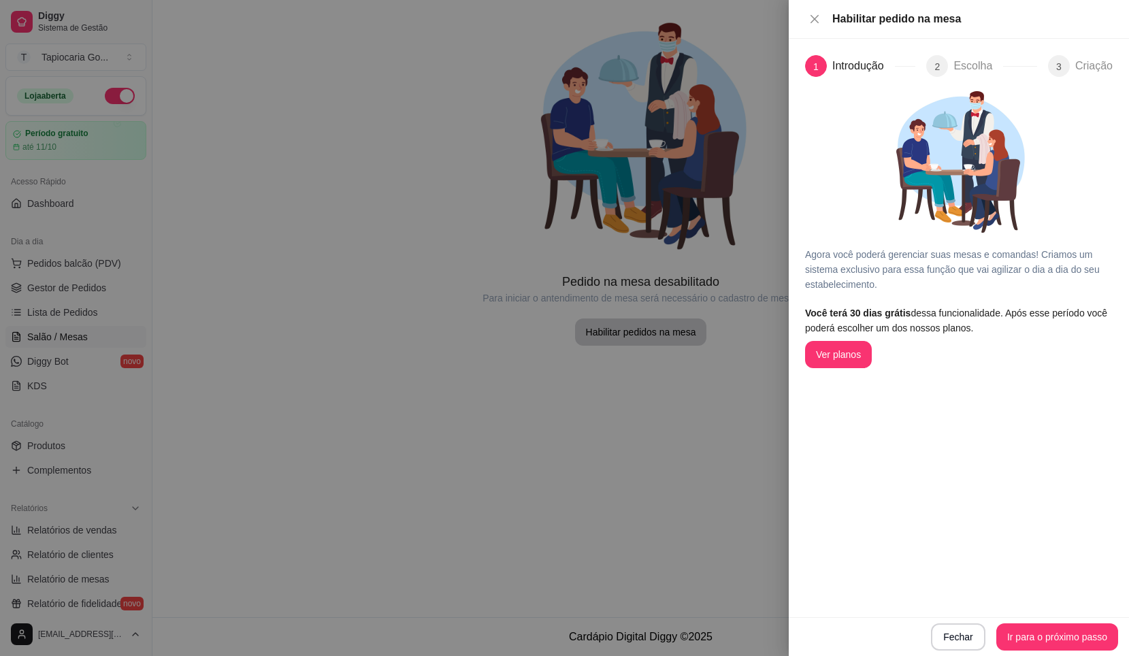
click at [757, 147] on div at bounding box center [564, 328] width 1129 height 656
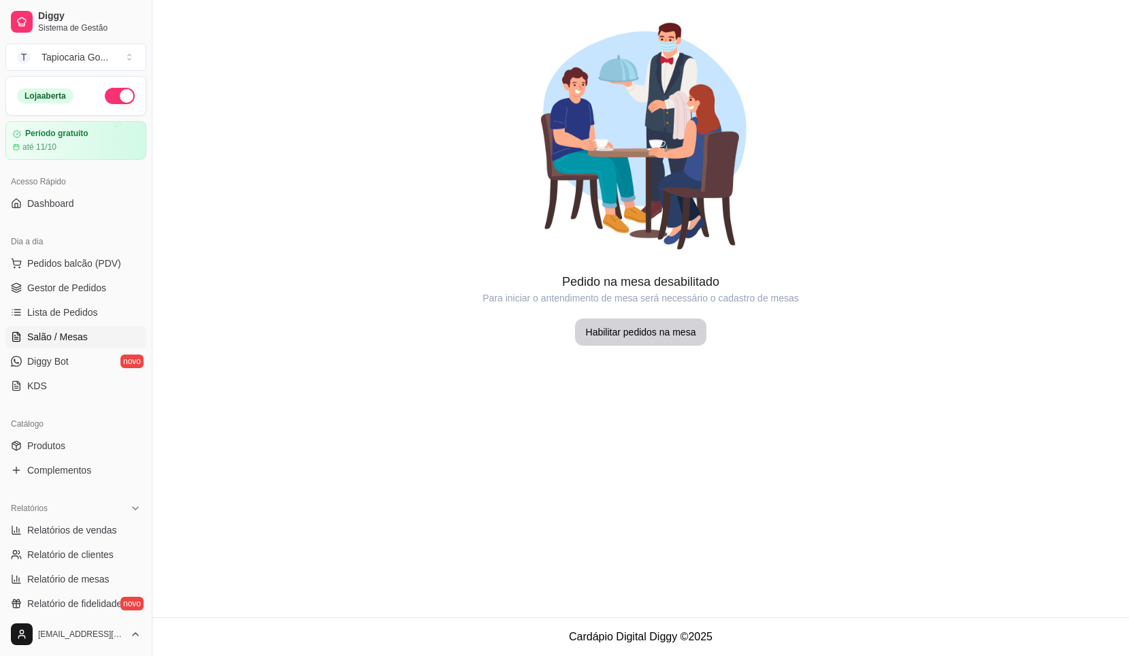
click at [118, 96] on button "button" at bounding box center [120, 96] width 30 height 16
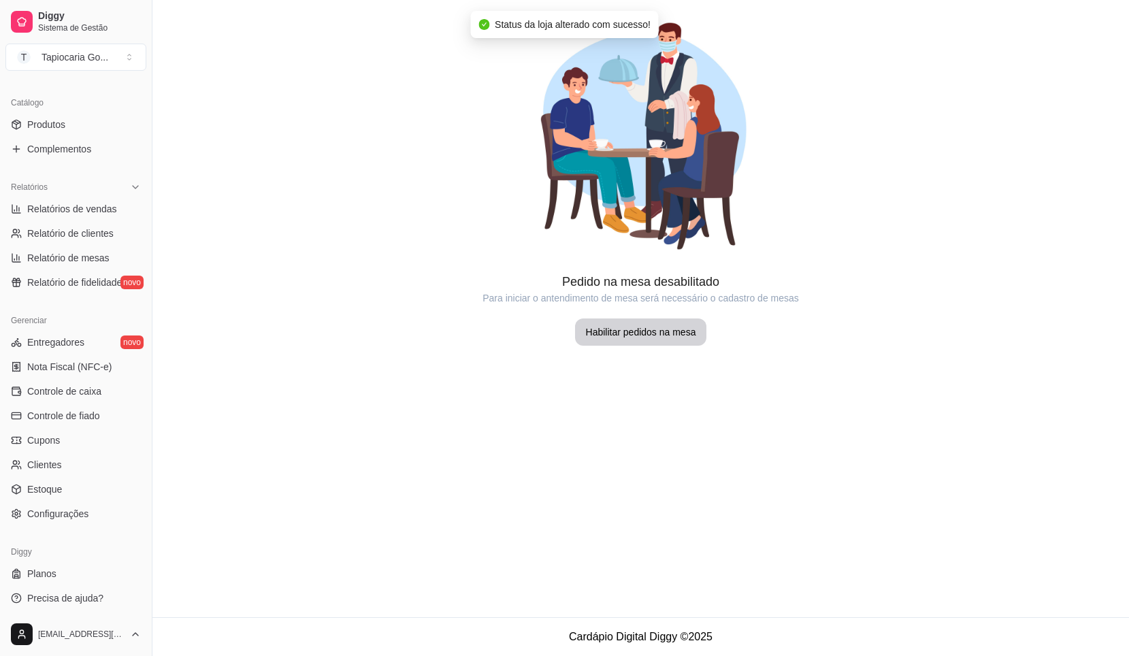
scroll to position [323, 0]
click at [75, 395] on link "Controle de caixa" at bounding box center [75, 389] width 141 height 22
